Goal: Transaction & Acquisition: Purchase product/service

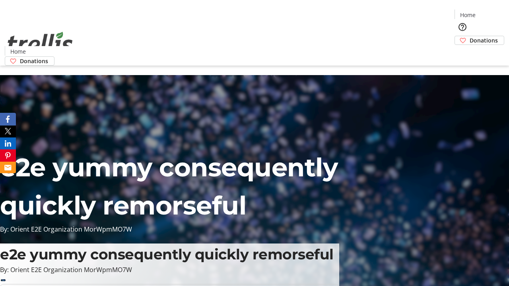
click at [470, 36] on span "Donations" at bounding box center [484, 40] width 28 height 8
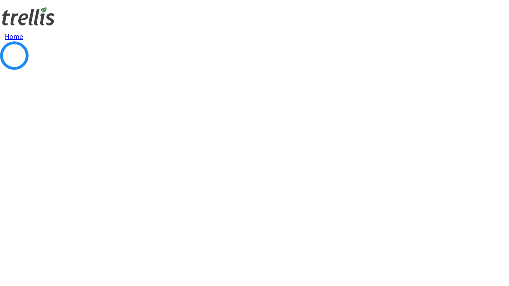
select select "CA"
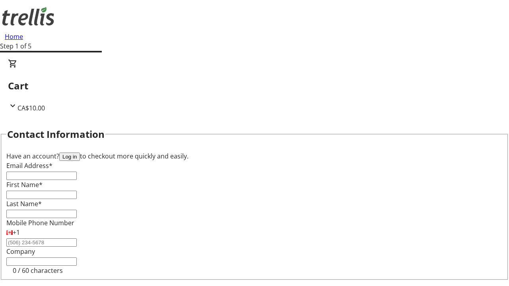
click at [80, 153] on button "Log in" at bounding box center [69, 157] width 21 height 8
